Goal: Task Accomplishment & Management: Use online tool/utility

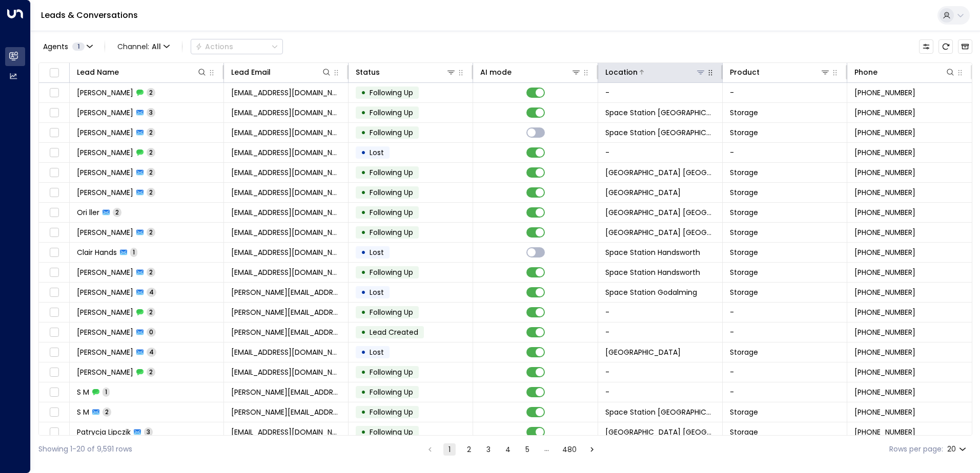
drag, startPoint x: 695, startPoint y: 72, endPoint x: 691, endPoint y: 78, distance: 7.4
click at [696, 72] on icon at bounding box center [700, 72] width 8 height 8
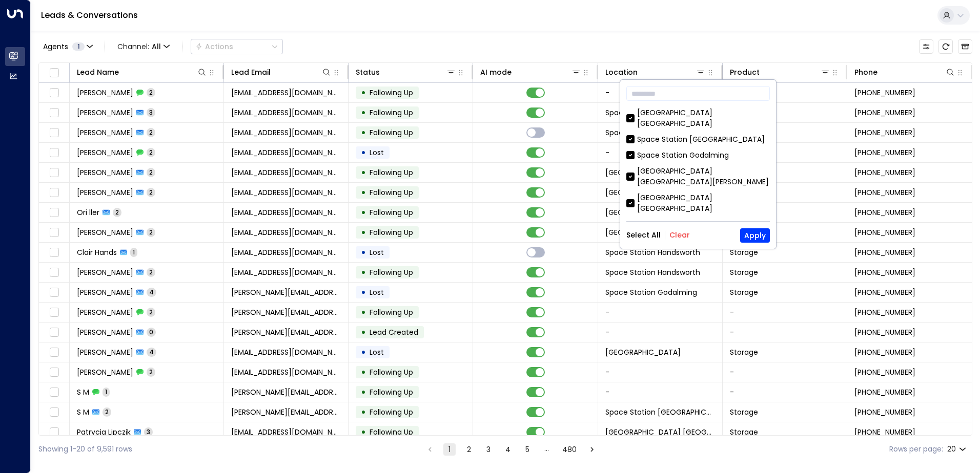
click at [682, 239] on button "Clear" at bounding box center [679, 235] width 20 height 8
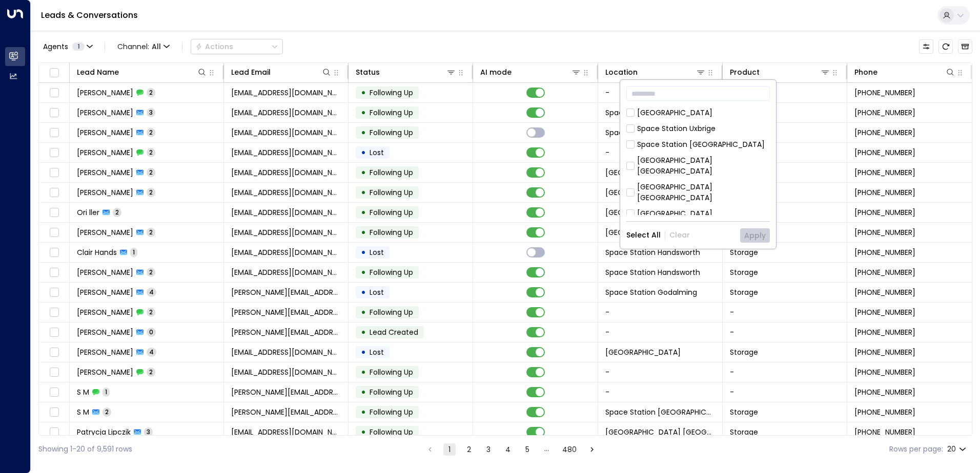
scroll to position [256, 0]
click at [710, 223] on div "[GEOGRAPHIC_DATA] [GEOGRAPHIC_DATA]" at bounding box center [703, 234] width 133 height 22
click at [753, 237] on button "Apply" at bounding box center [755, 236] width 30 height 14
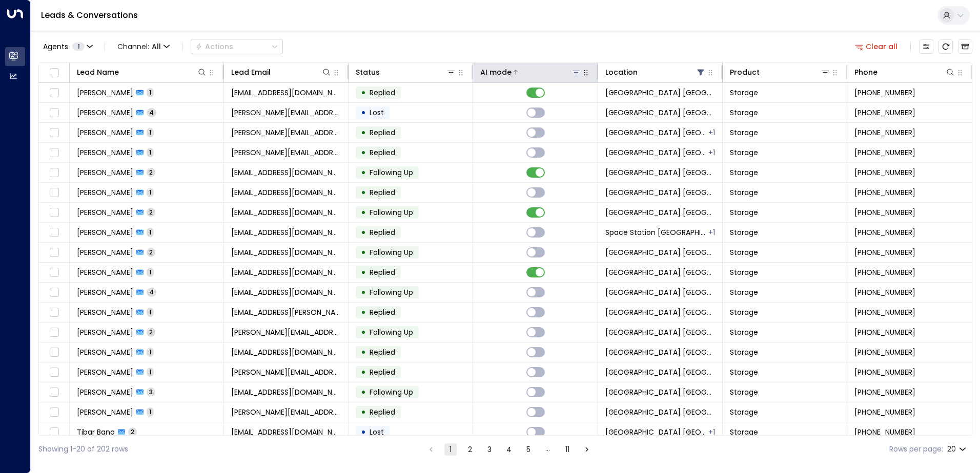
click at [530, 70] on div at bounding box center [545, 72] width 69 height 10
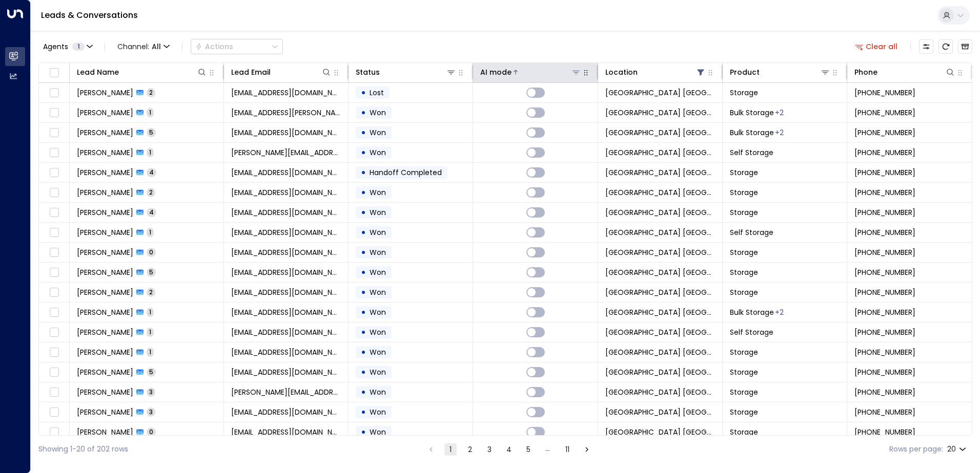
click at [530, 70] on div at bounding box center [545, 72] width 69 height 10
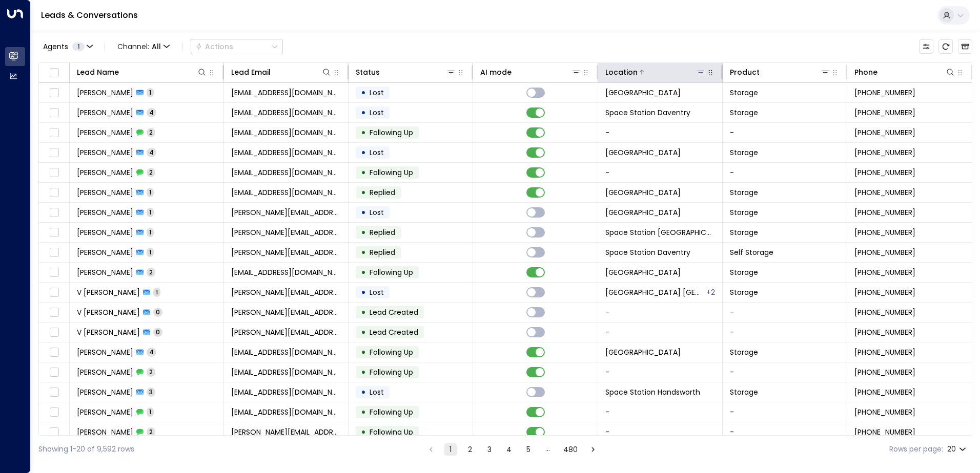
click at [696, 74] on icon at bounding box center [700, 72] width 8 height 8
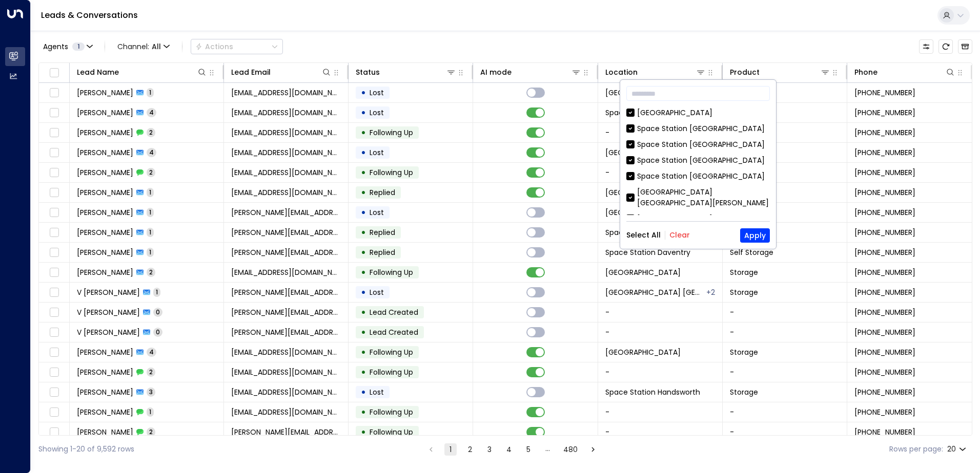
click at [681, 232] on button "Clear" at bounding box center [679, 235] width 20 height 8
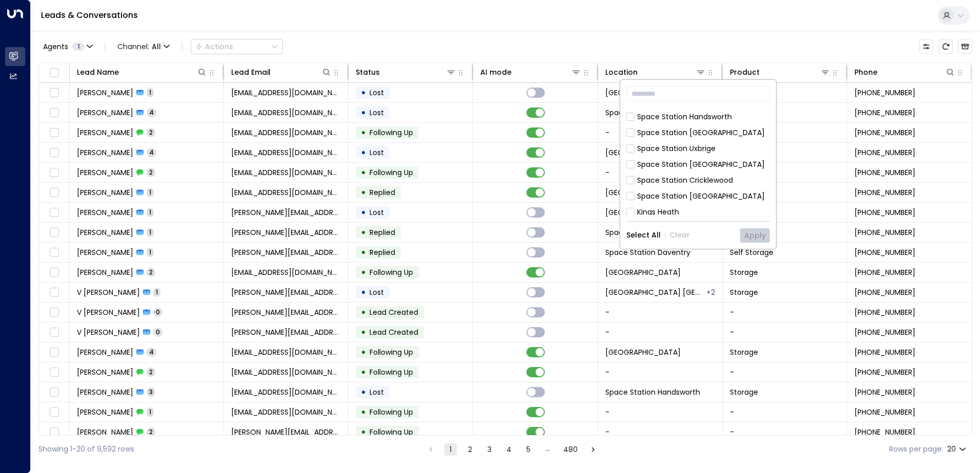
scroll to position [332, 0]
click at [706, 232] on div "[GEOGRAPHIC_DATA] [GEOGRAPHIC_DATA]" at bounding box center [703, 243] width 133 height 22
click at [749, 232] on button "Apply" at bounding box center [755, 236] width 30 height 14
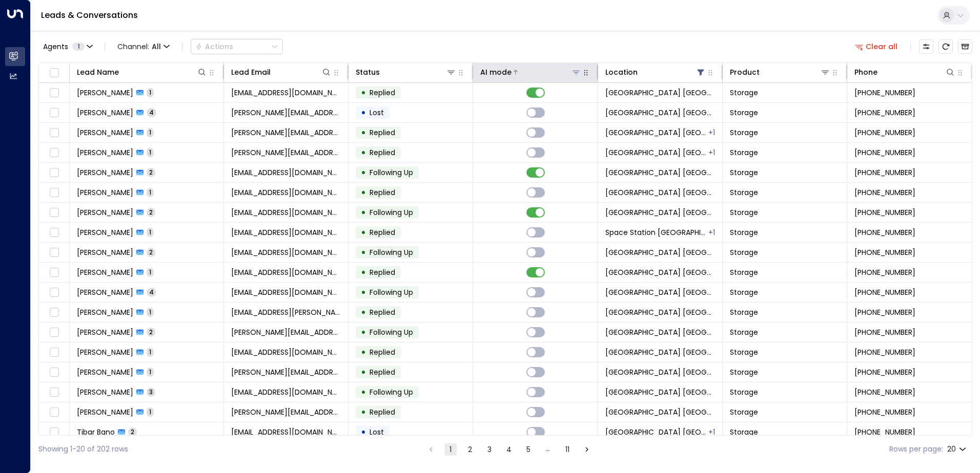
click at [523, 76] on div at bounding box center [545, 72] width 69 height 10
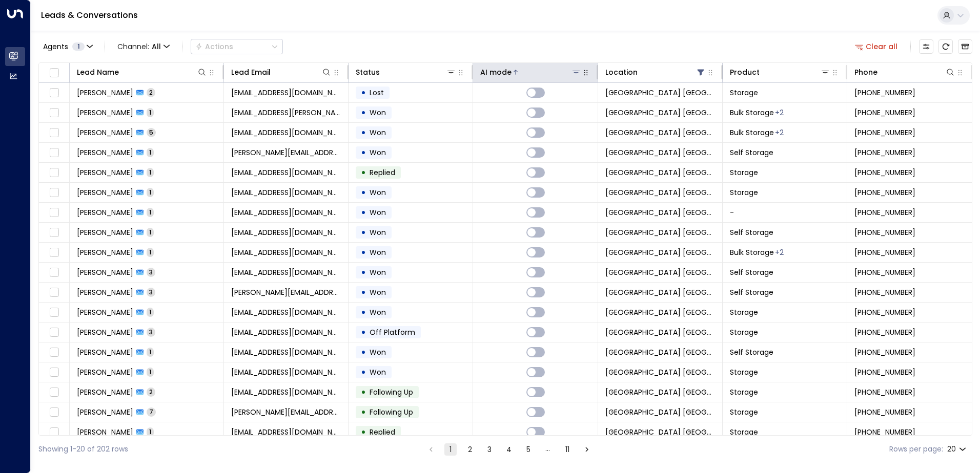
click at [529, 76] on div at bounding box center [545, 72] width 69 height 10
